Goal: Task Accomplishment & Management: Use online tool/utility

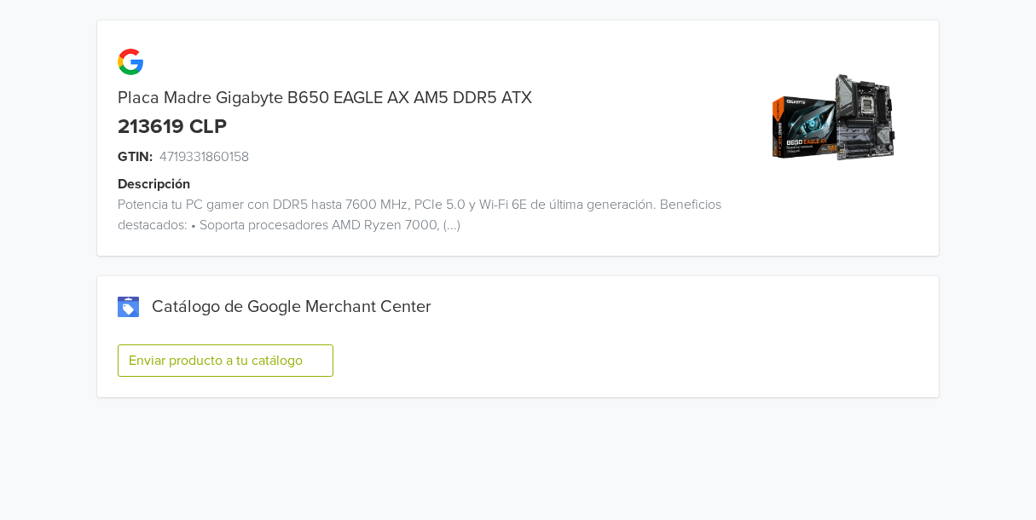
click at [216, 355] on button "Enviar producto a tu catálogo" at bounding box center [226, 360] width 216 height 32
